Goal: Find specific page/section: Find specific page/section

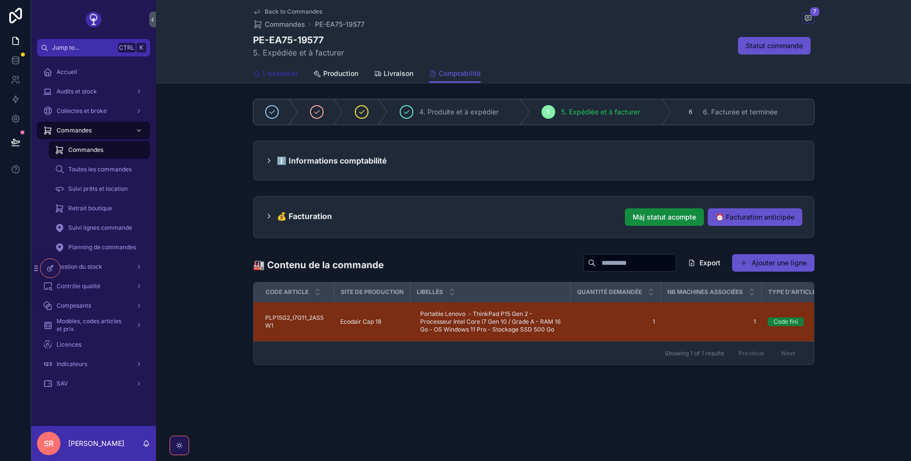
click at [277, 74] on span "L'essentiel" at bounding box center [280, 74] width 35 height 10
